Goal: Contribute content: Contribute content

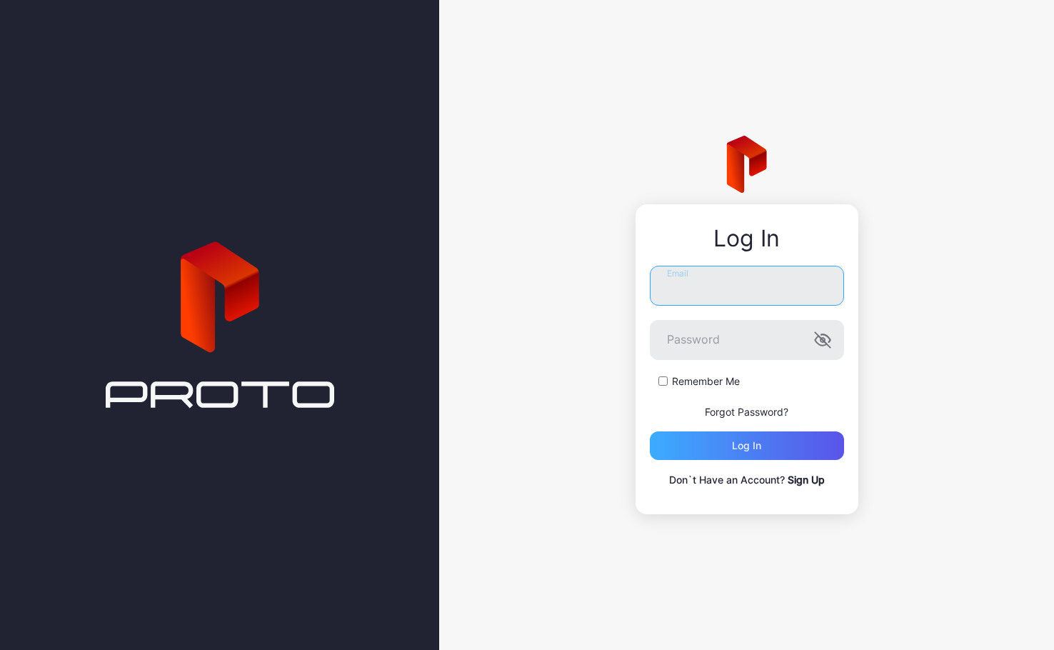
type input "**********"
click at [751, 450] on div "Log in" at bounding box center [746, 445] width 29 height 11
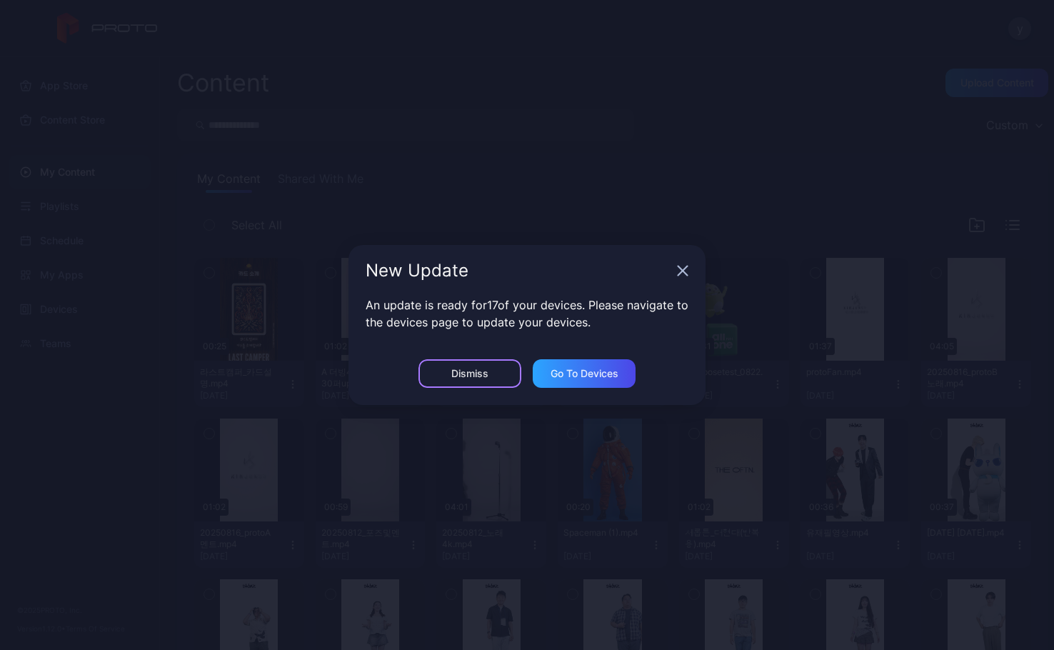
click at [463, 373] on div "Dismiss" at bounding box center [469, 373] width 37 height 11
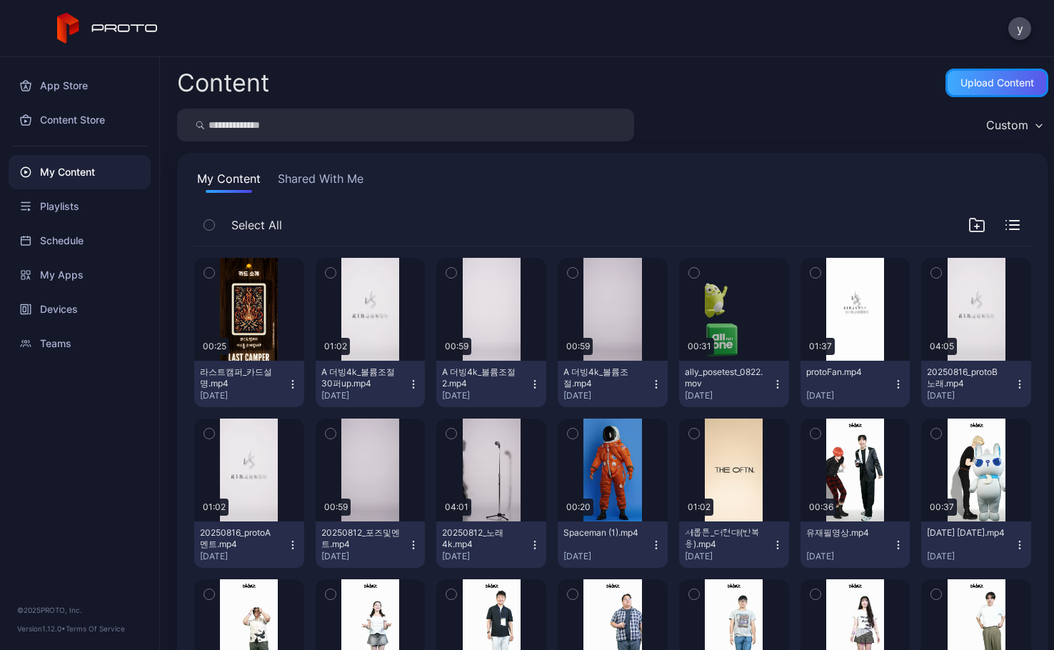
click at [967, 84] on div "Upload Content" at bounding box center [997, 82] width 74 height 11
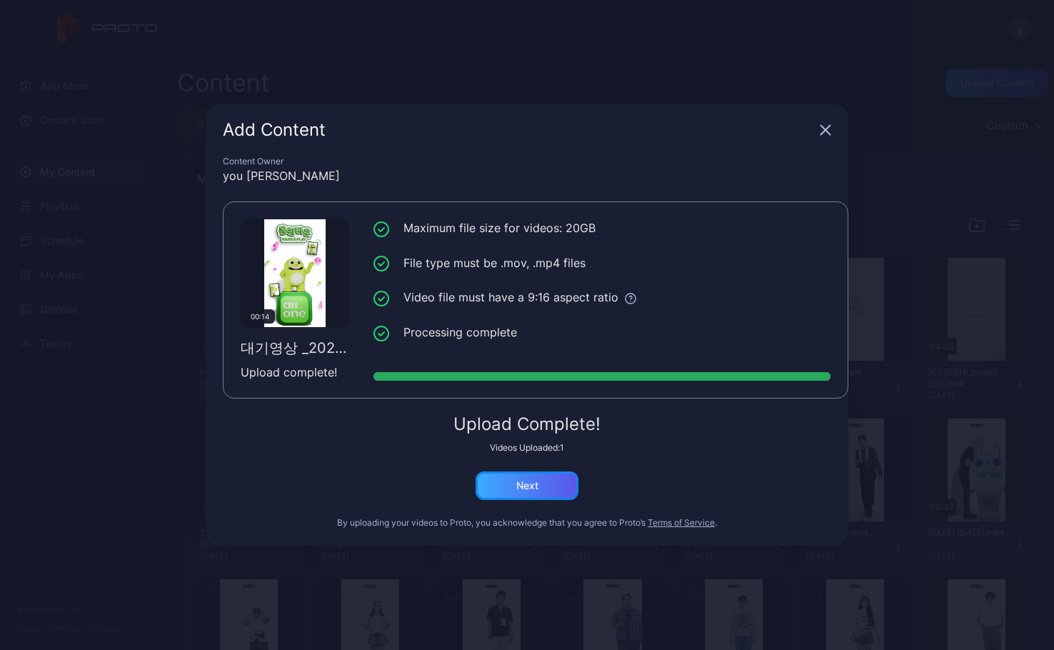
click at [530, 487] on div "Next" at bounding box center [527, 485] width 22 height 11
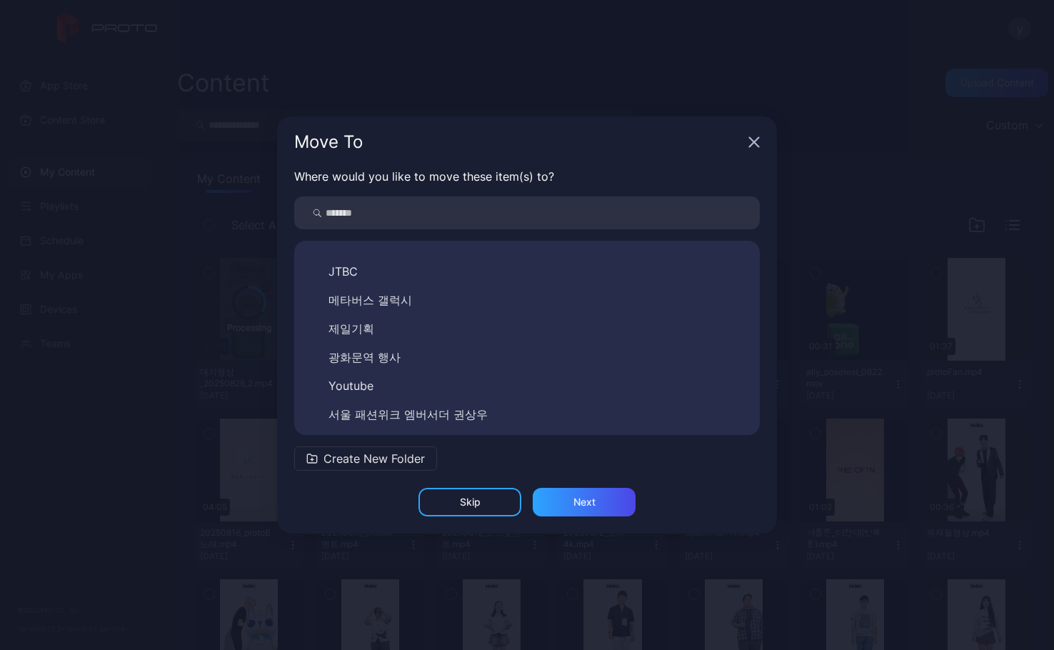
scroll to position [71, 0]
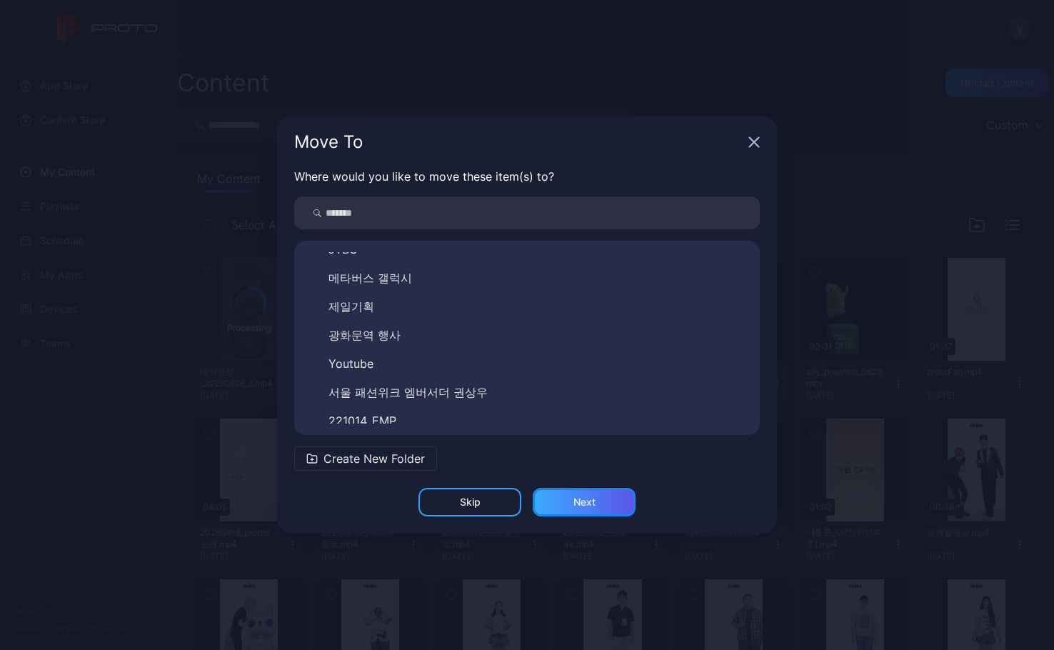
click at [588, 502] on div "Next" at bounding box center [584, 501] width 22 height 11
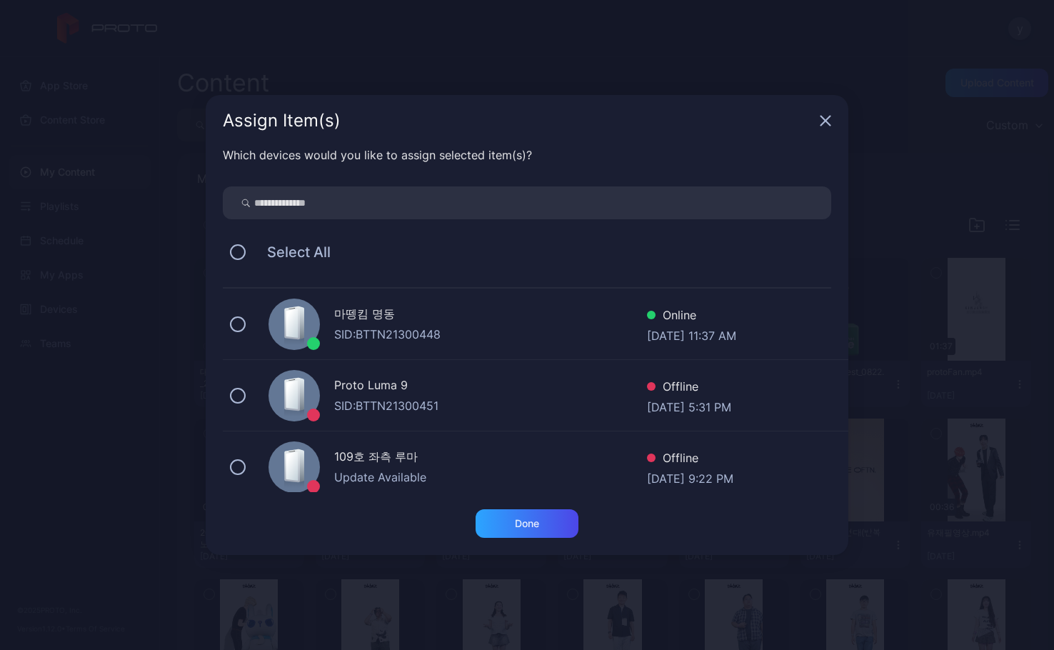
scroll to position [214, 0]
click at [235, 323] on button at bounding box center [238, 324] width 16 height 16
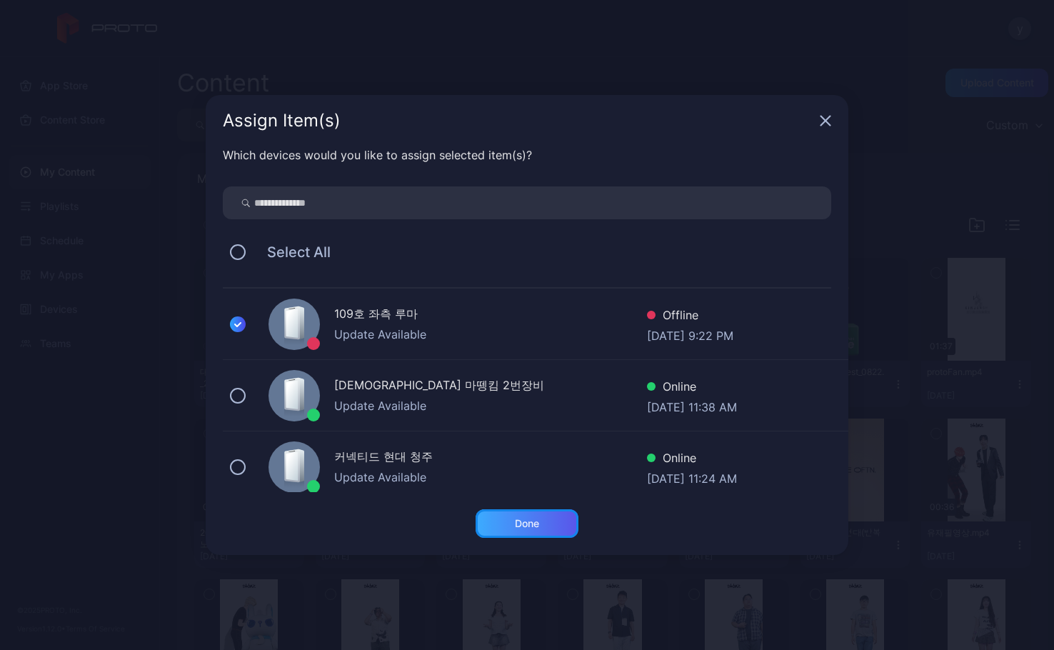
click at [533, 523] on div "Done" at bounding box center [527, 523] width 24 height 11
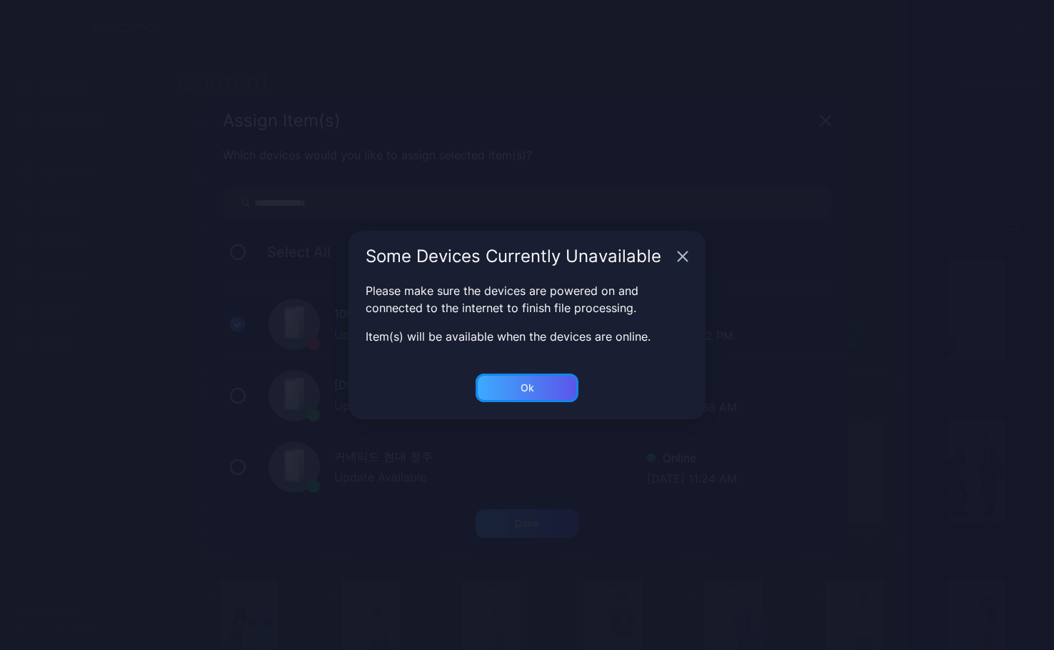
click at [538, 509] on div "Ok" at bounding box center [527, 523] width 103 height 29
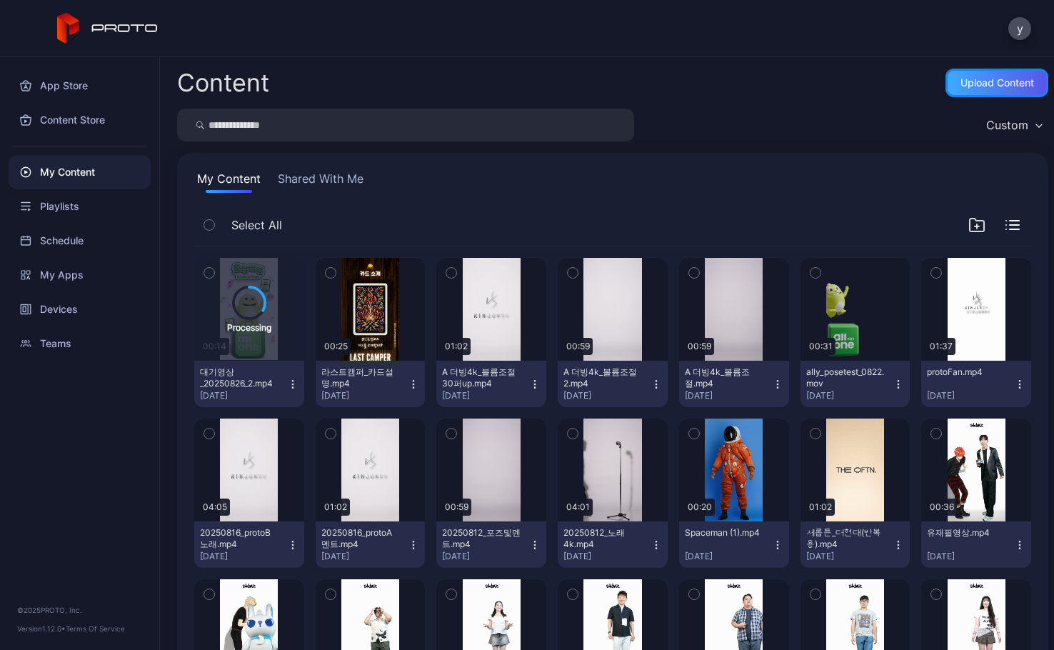
click at [987, 86] on div "Upload Content" at bounding box center [997, 82] width 74 height 11
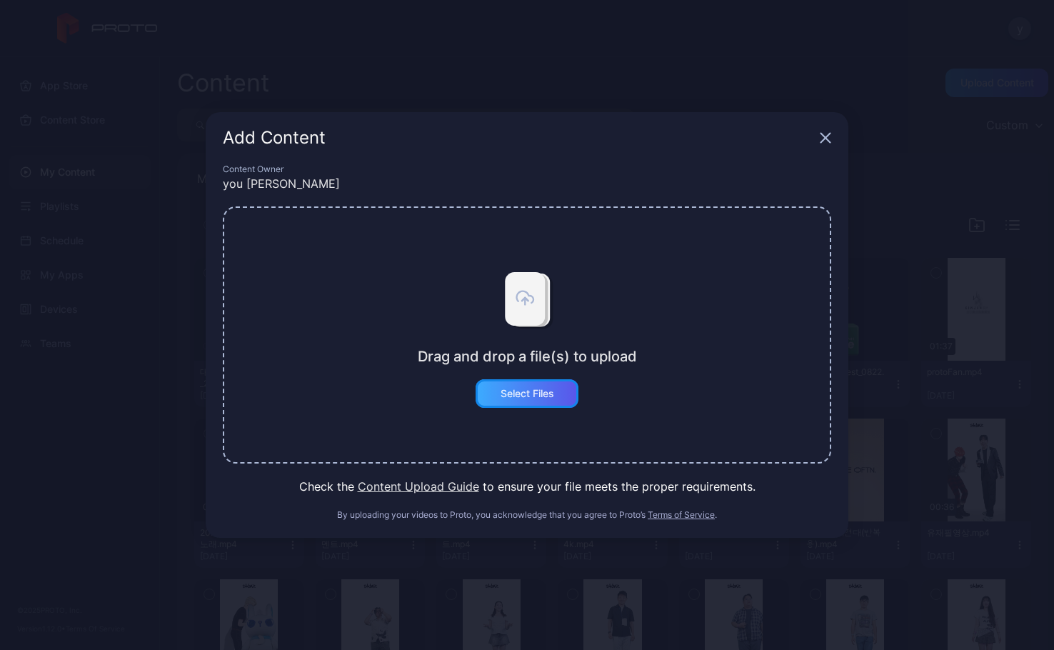
click at [526, 396] on div "Select Files" at bounding box center [528, 393] width 54 height 11
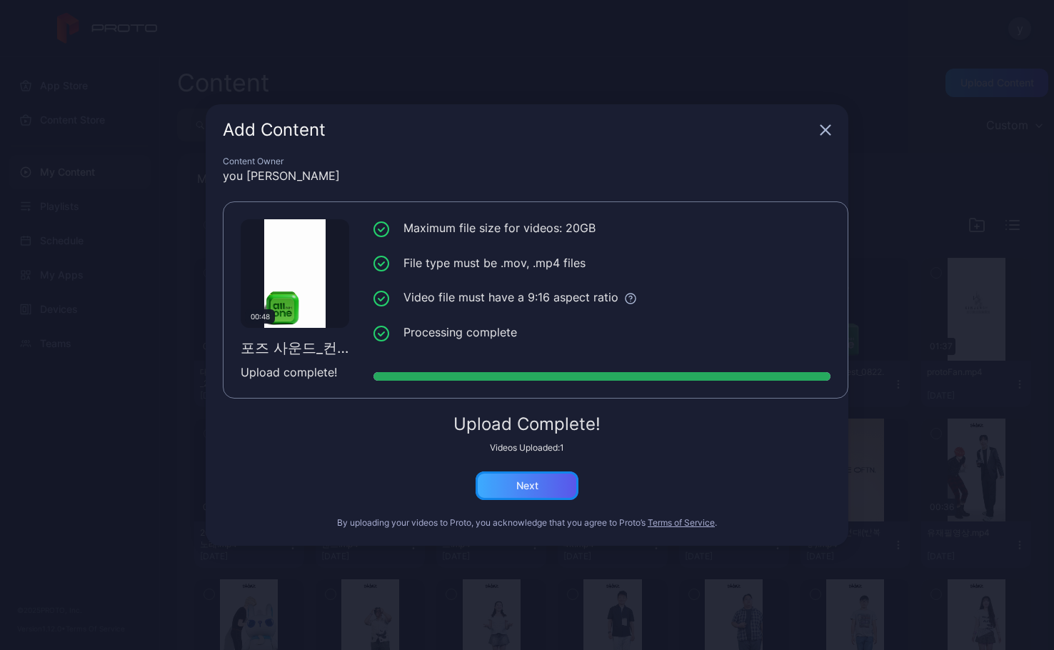
click at [537, 480] on div "Next" at bounding box center [527, 485] width 22 height 11
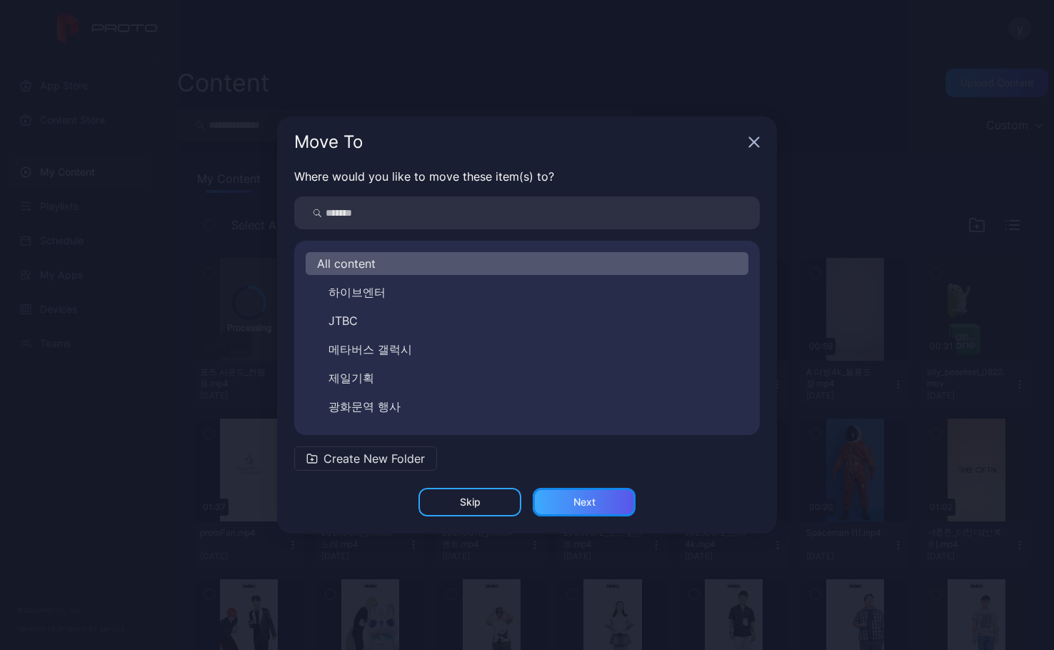
click at [588, 500] on div "Next" at bounding box center [584, 501] width 22 height 11
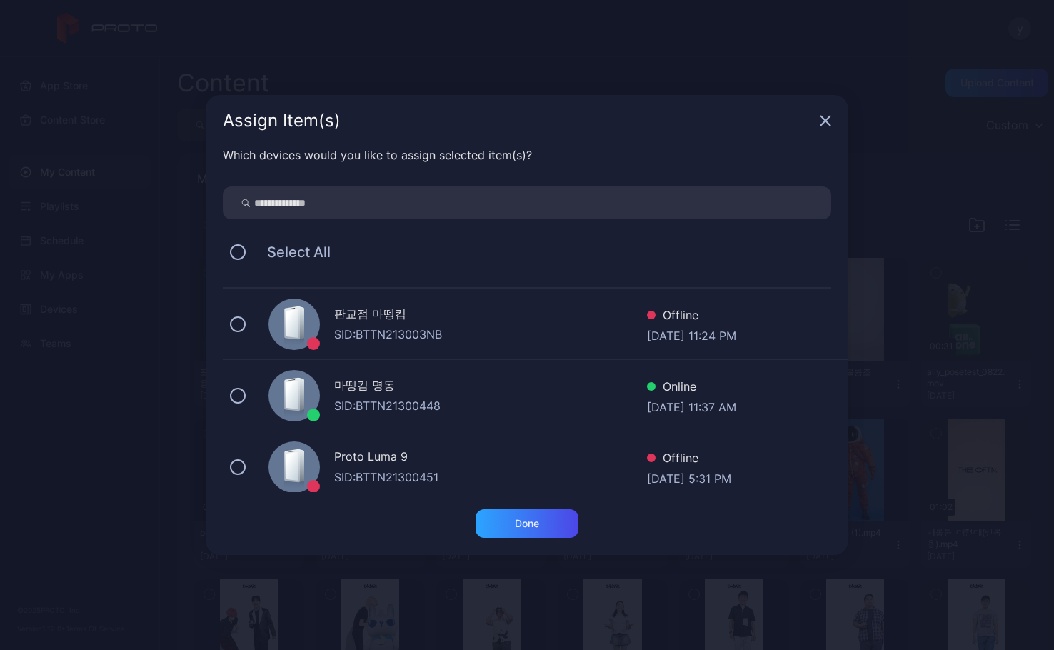
scroll to position [143, 0]
click at [239, 395] on button at bounding box center [238, 396] width 16 height 16
click at [532, 525] on div "Done" at bounding box center [527, 523] width 24 height 11
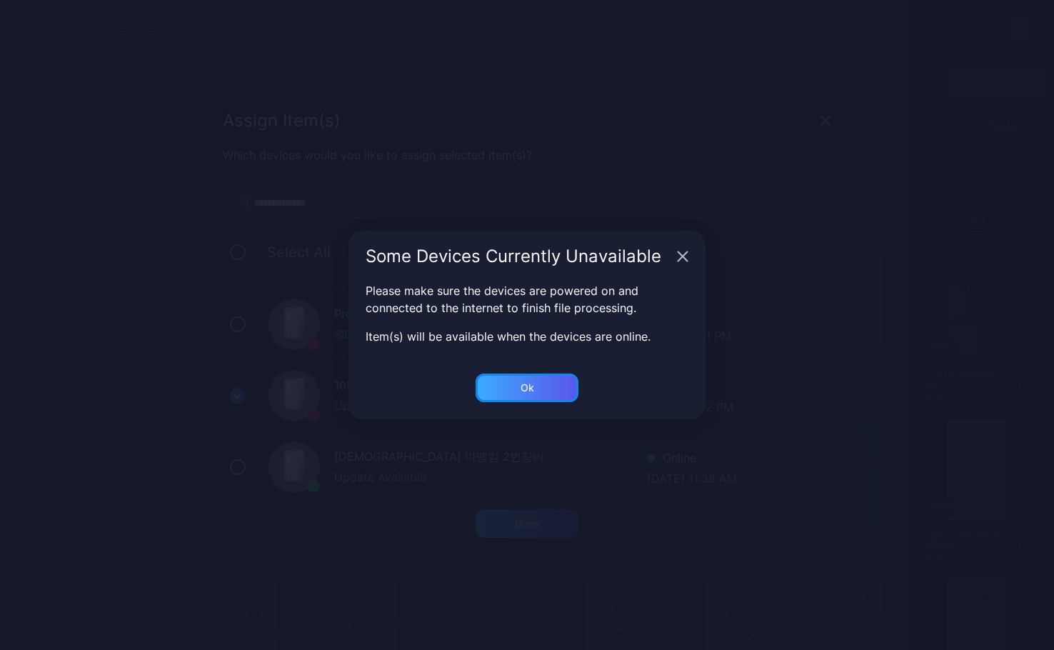
click at [529, 518] on div "Ok" at bounding box center [527, 523] width 24 height 11
